Goal: Find specific page/section: Find specific page/section

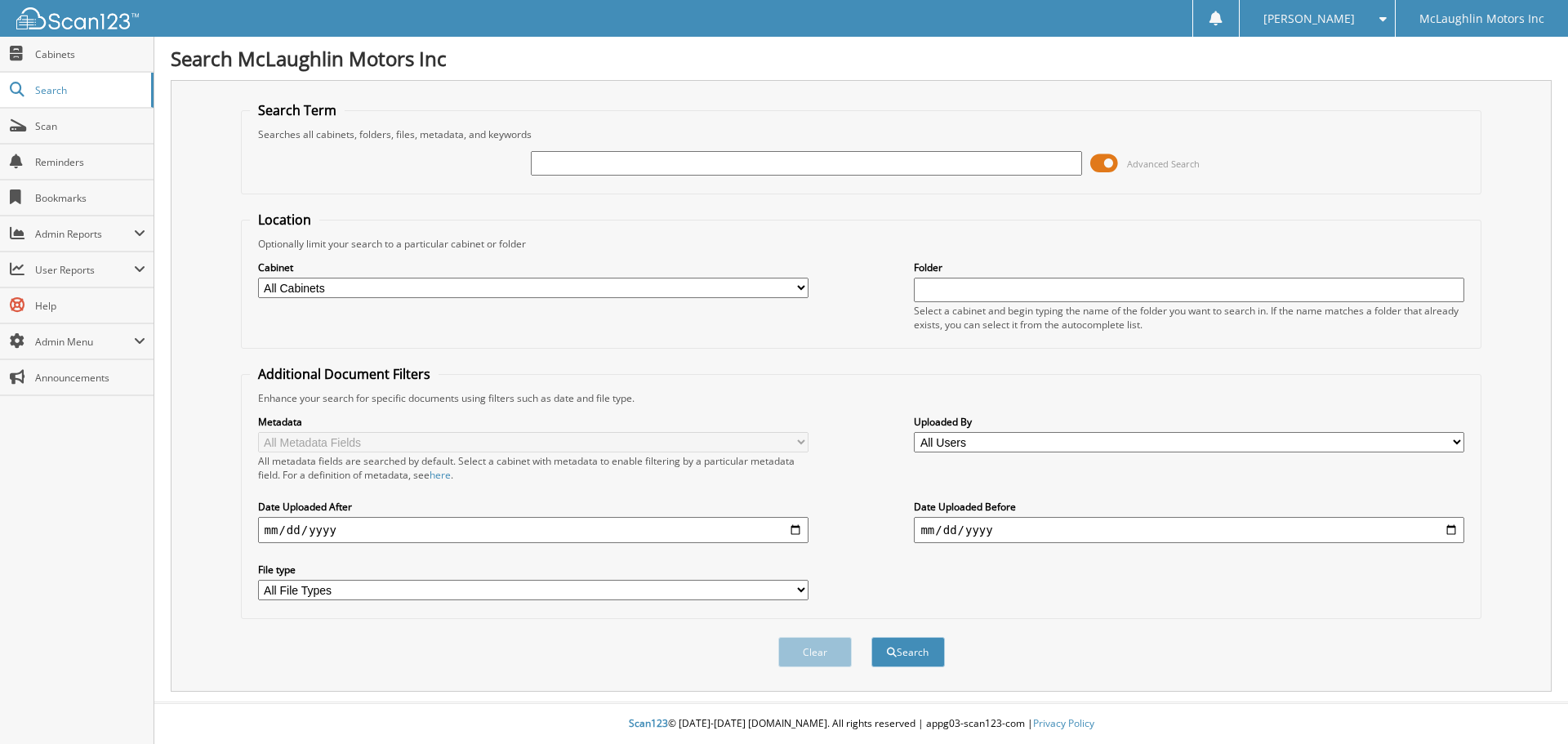
click at [557, 290] on select "All Cabinets ACCOUNTS PAYABLE ACCOUNTS RECEIVABLE ACTIVE EMPLOYEE FILES APPLICA…" at bounding box center [533, 287] width 551 height 21
select select "11565"
click at [258, 277] on select "All Cabinets ACCOUNTS PAYABLE ACCOUNTS RECEIVABLE ACTIVE EMPLOYEE FILES APPLICA…" at bounding box center [533, 287] width 551 height 21
click at [577, 174] on input "text" at bounding box center [807, 163] width 551 height 25
type input "[PERSON_NAME]"
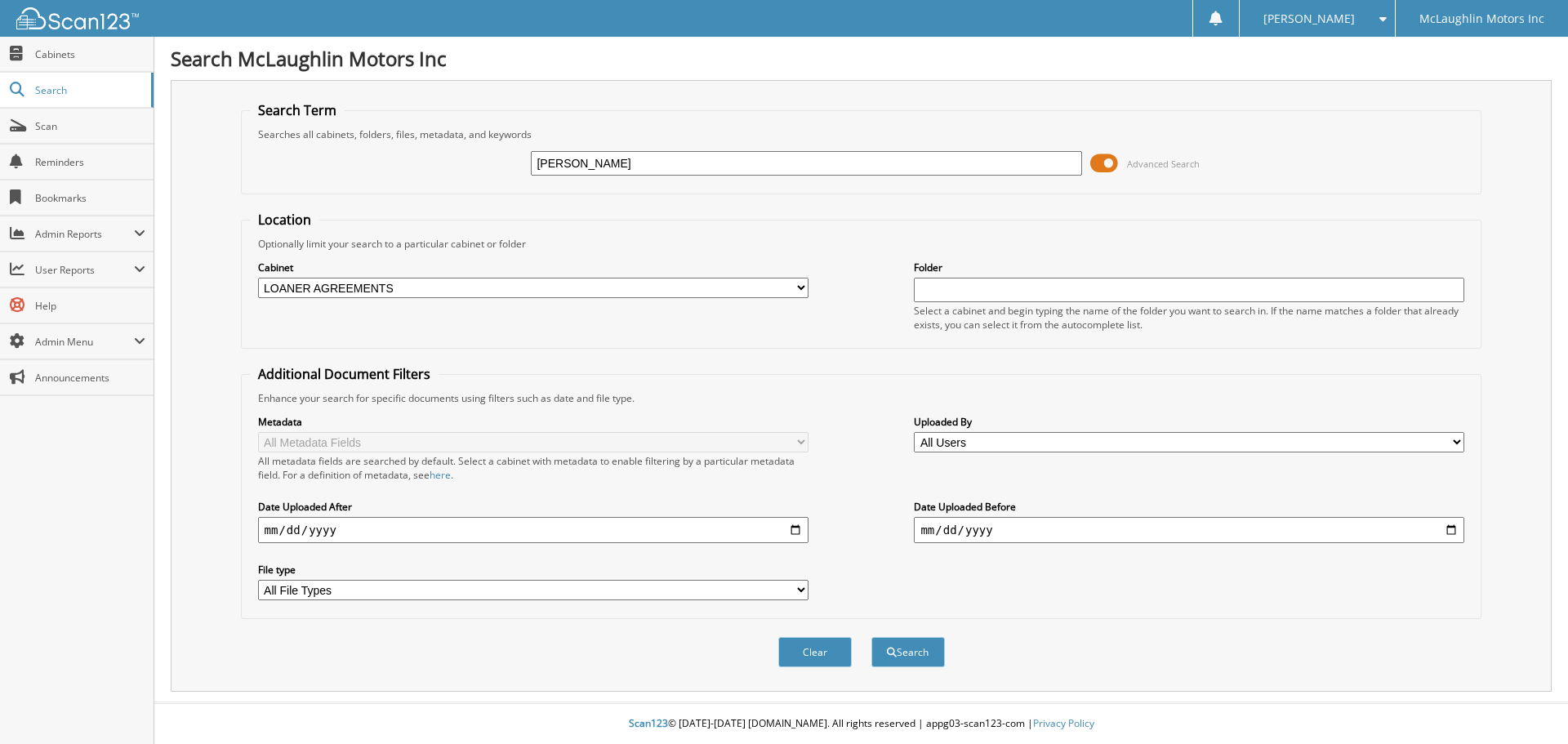
click at [871, 637] on button "Search" at bounding box center [907, 652] width 74 height 30
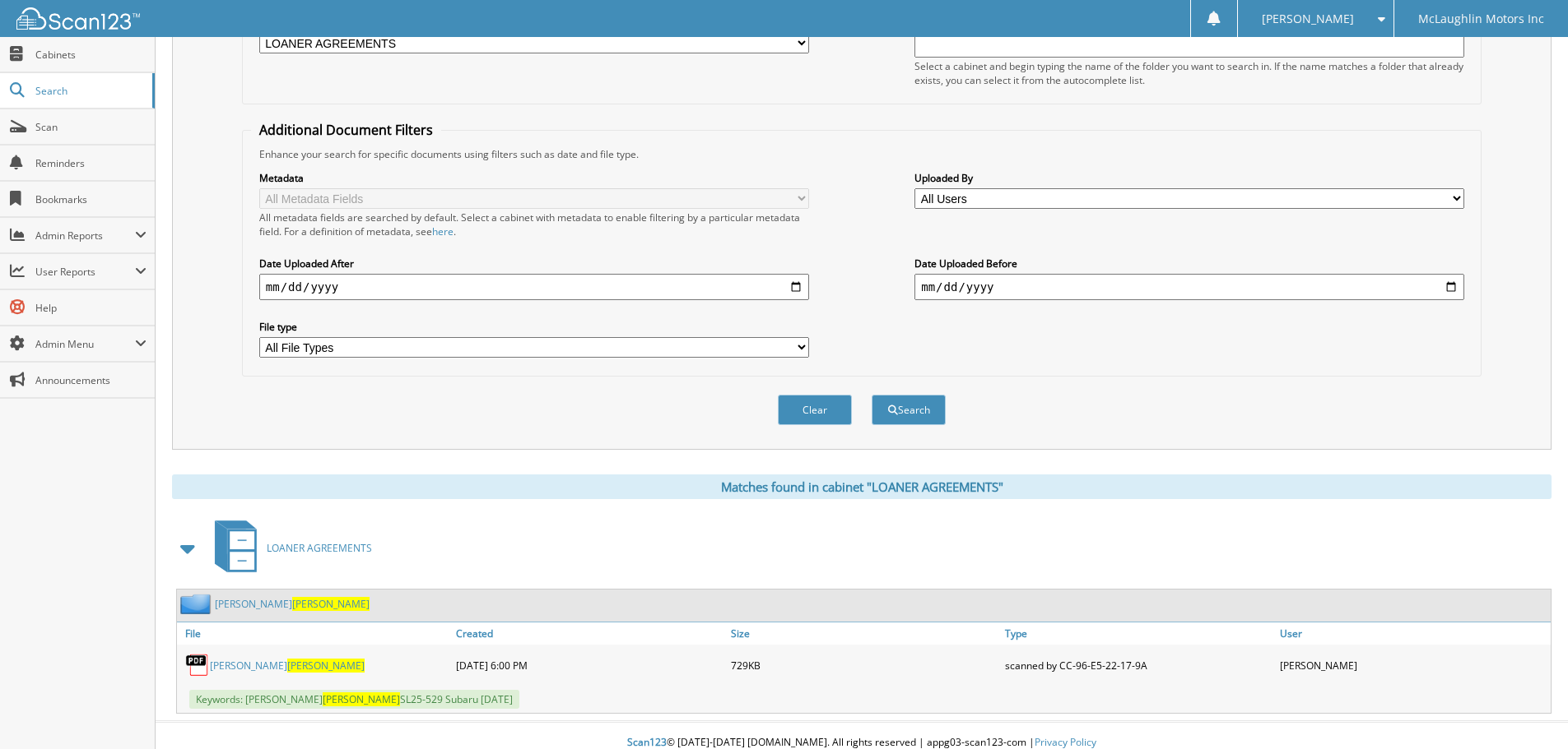
scroll to position [262, 0]
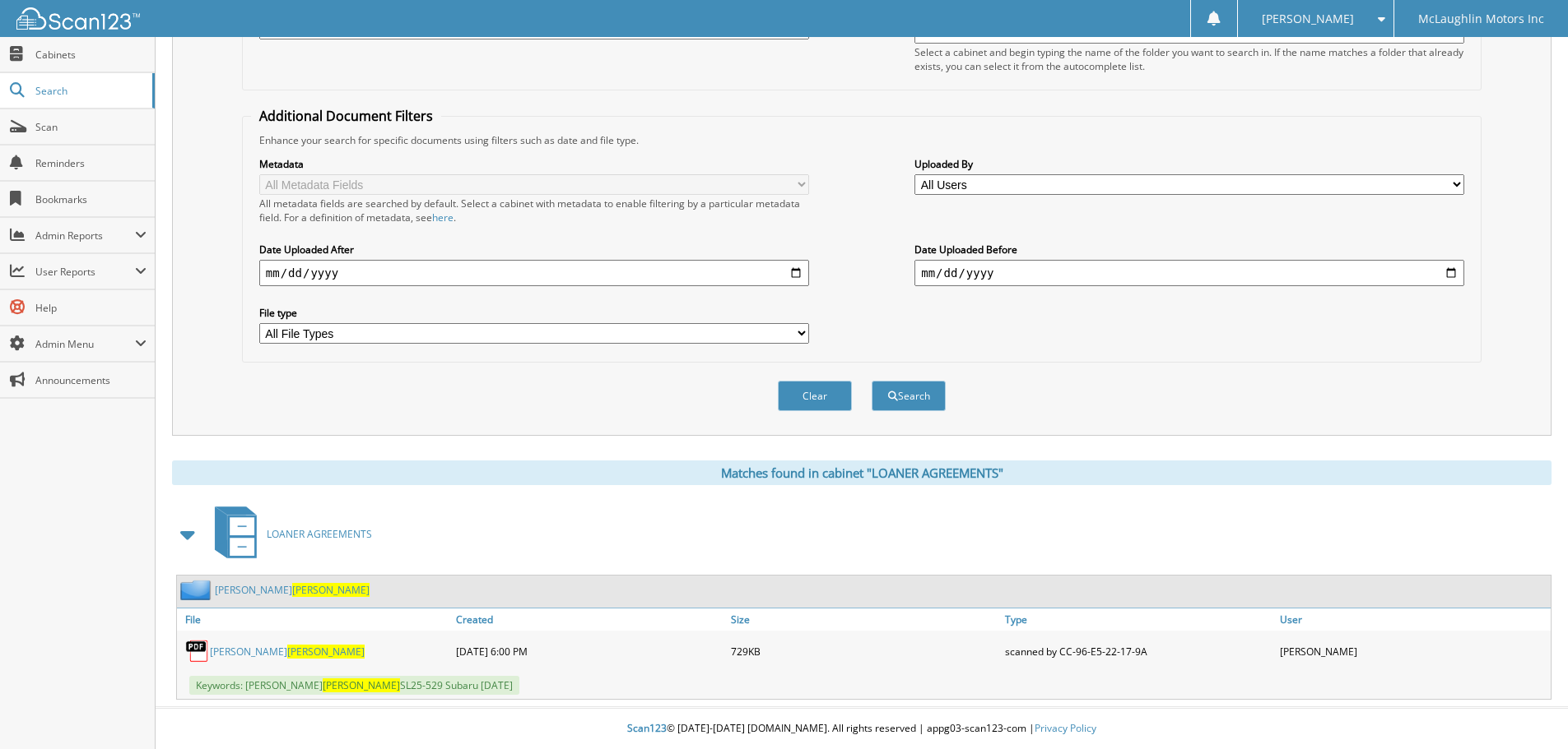
click at [238, 655] on link "[PERSON_NAME]" at bounding box center [287, 651] width 155 height 14
